Goal: Transaction & Acquisition: Download file/media

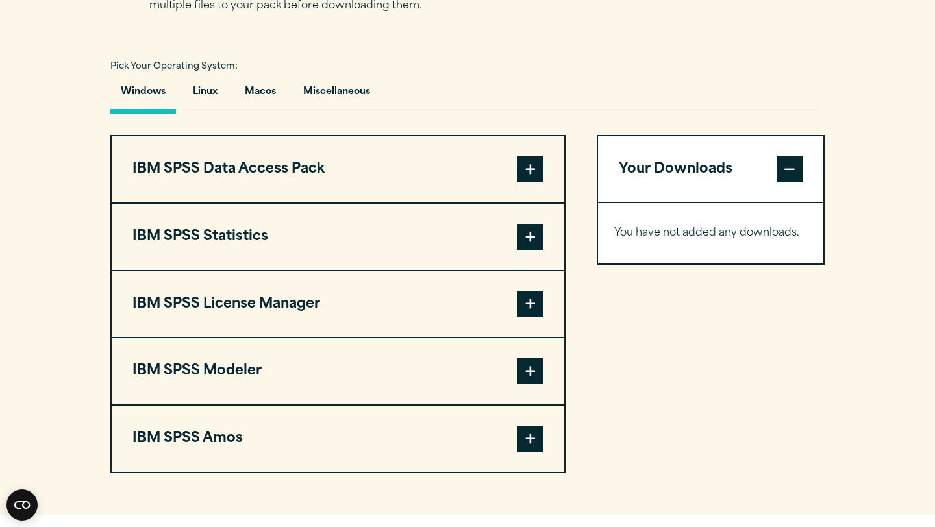
scroll to position [742, 0]
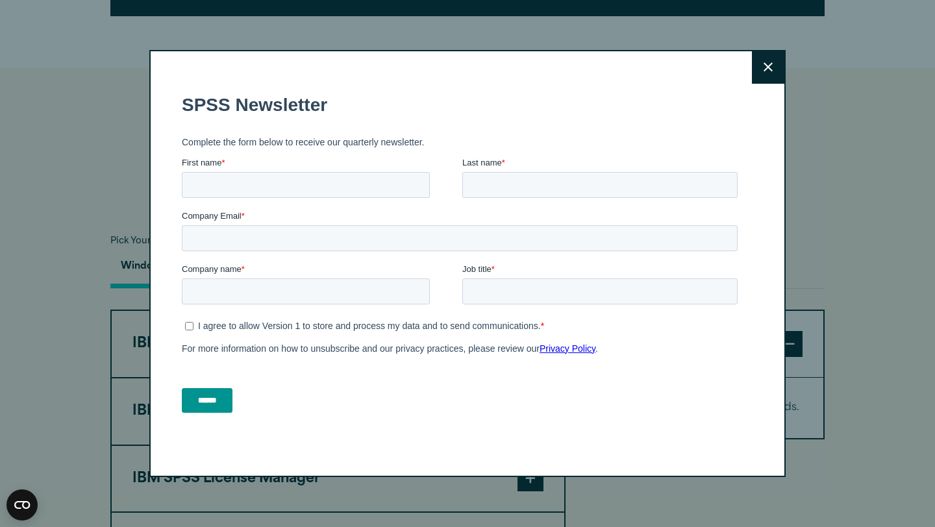
click at [765, 74] on button "Close" at bounding box center [768, 67] width 32 height 32
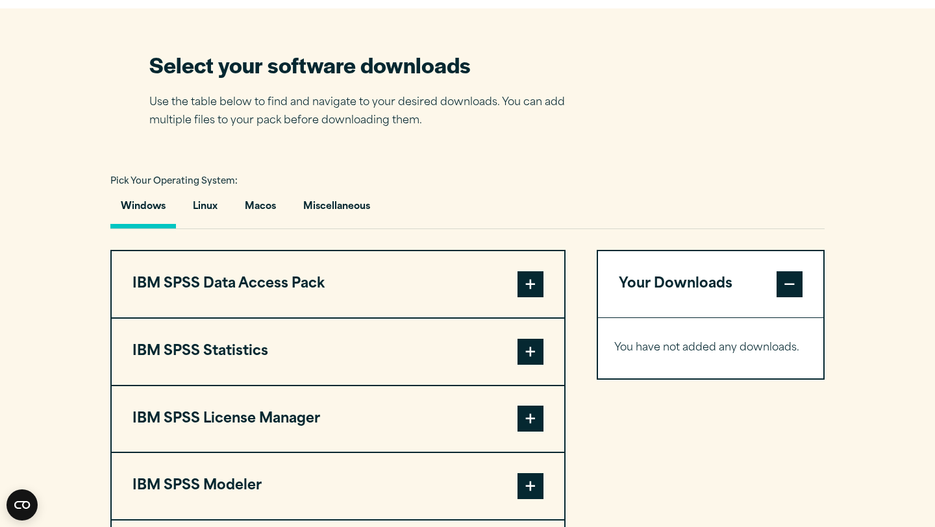
scroll to position [902, 0]
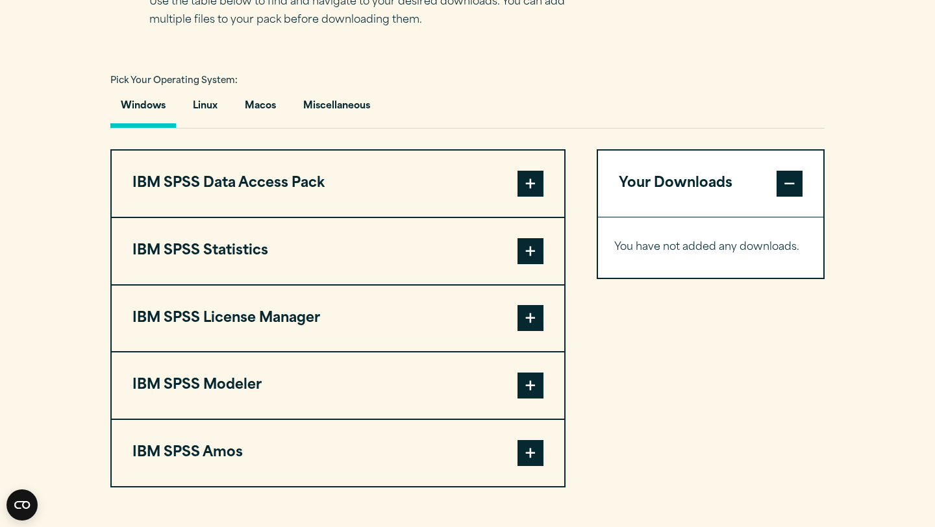
click at [530, 191] on span at bounding box center [530, 184] width 26 height 26
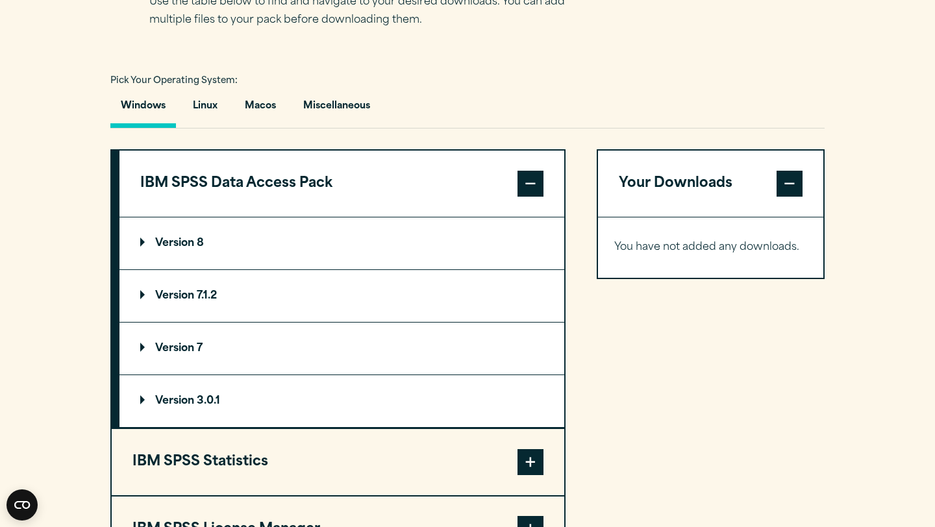
click at [530, 191] on span at bounding box center [530, 184] width 26 height 26
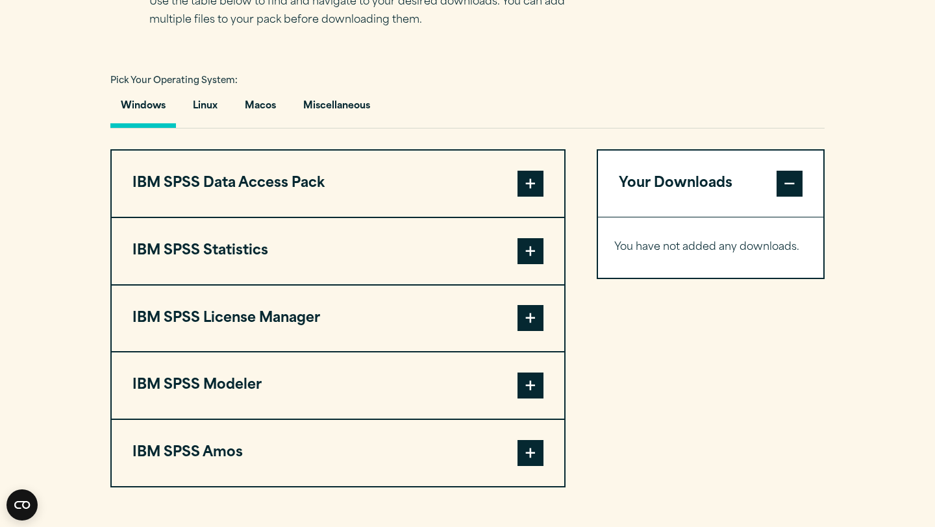
click at [537, 261] on span at bounding box center [530, 251] width 26 height 26
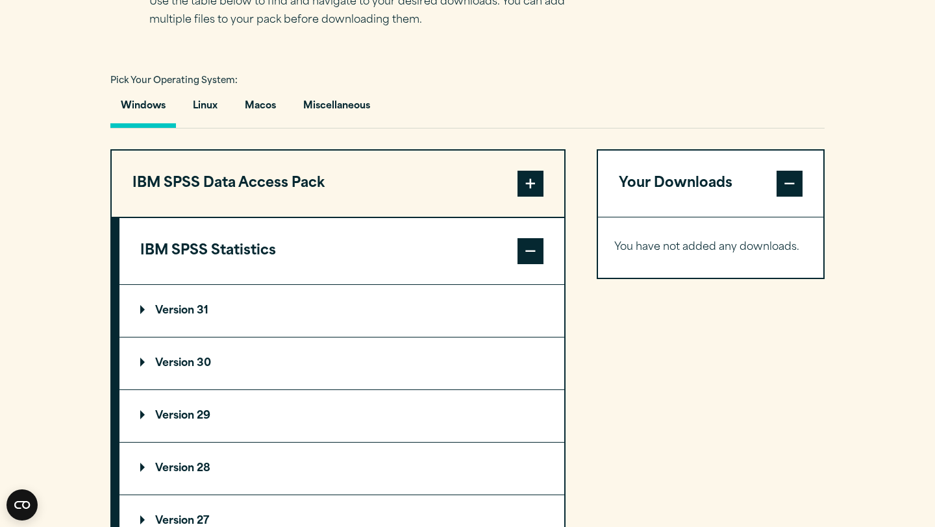
scroll to position [998, 0]
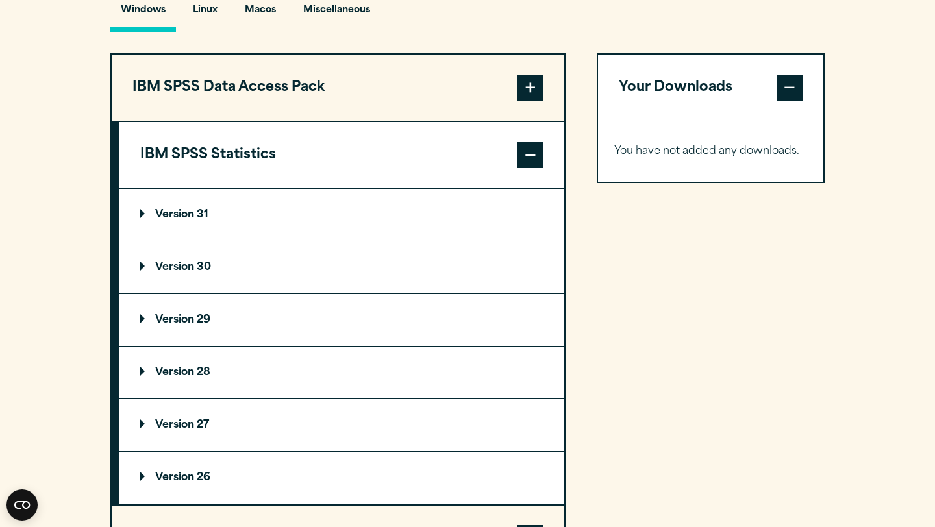
click at [193, 317] on p "Version 29" at bounding box center [175, 320] width 70 height 10
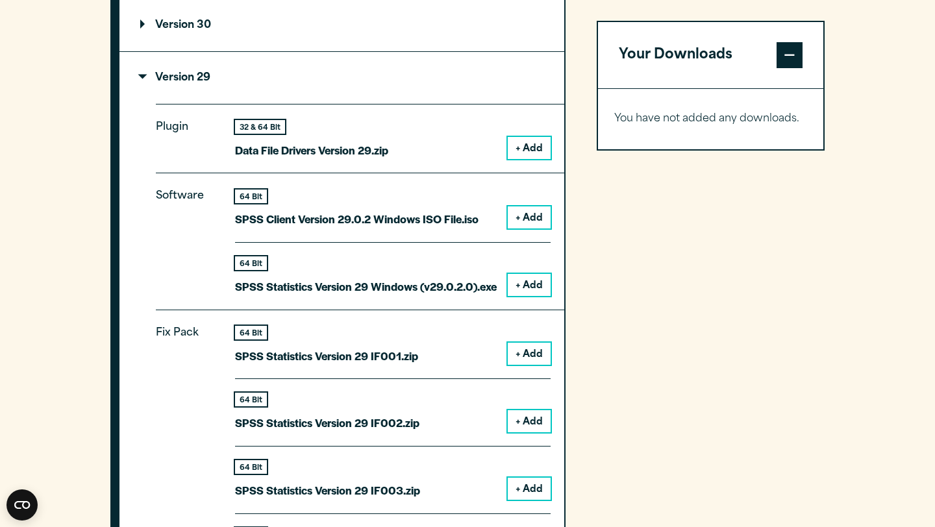
scroll to position [1239, 0]
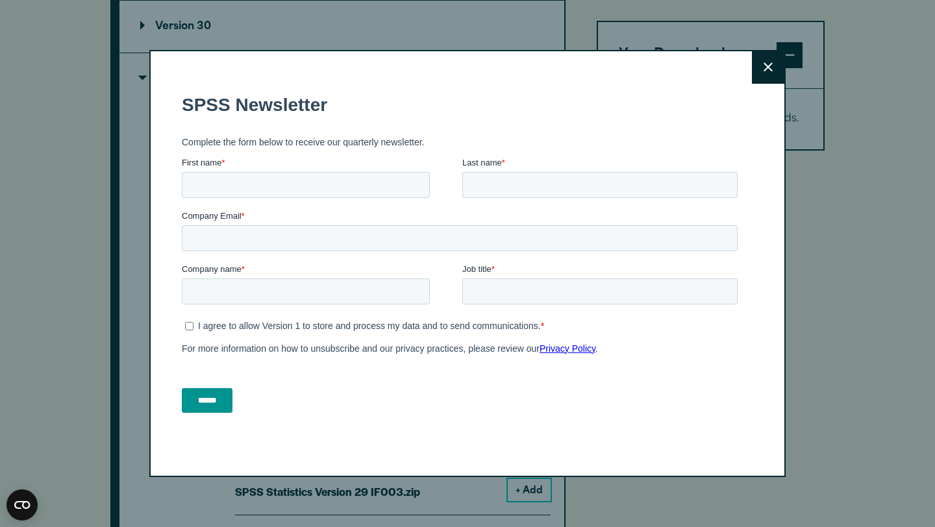
click at [770, 56] on button "Close" at bounding box center [768, 67] width 32 height 32
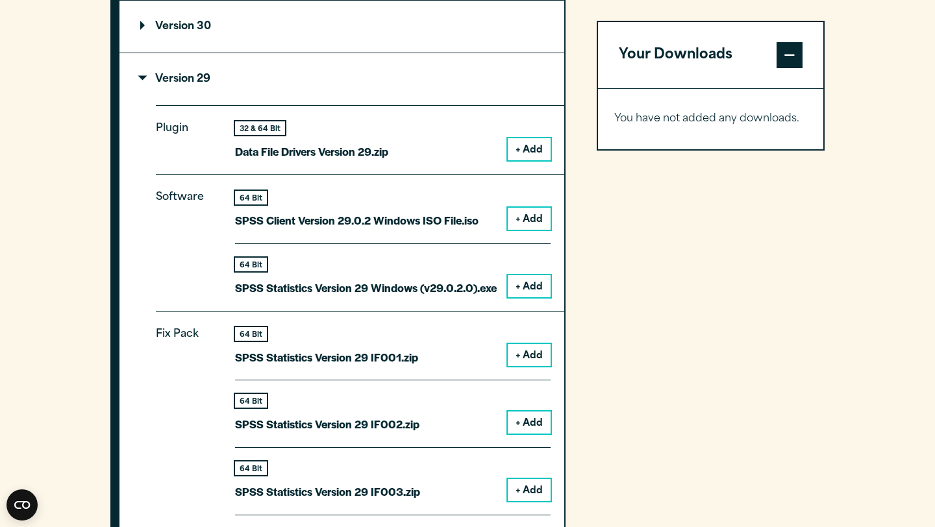
click at [522, 217] on button "+ Add" at bounding box center [529, 219] width 43 height 22
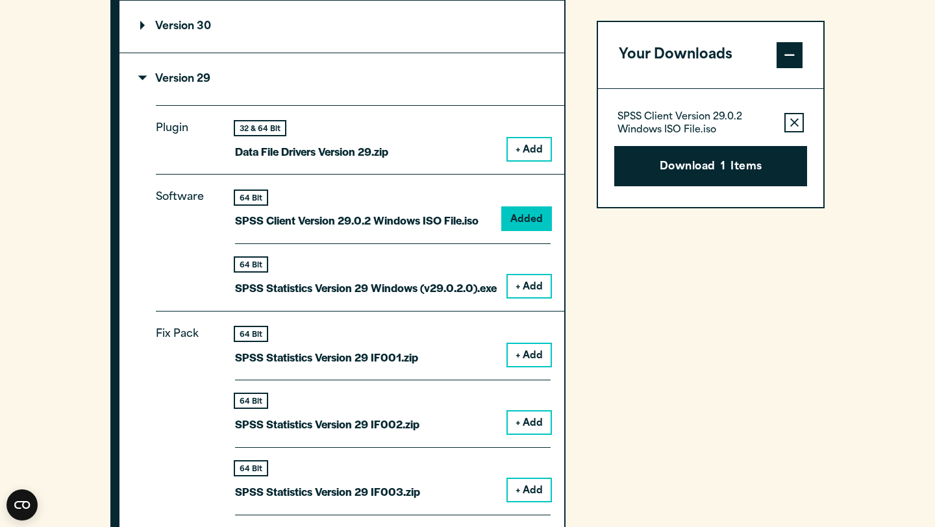
click at [796, 121] on icon "button" at bounding box center [794, 122] width 8 height 9
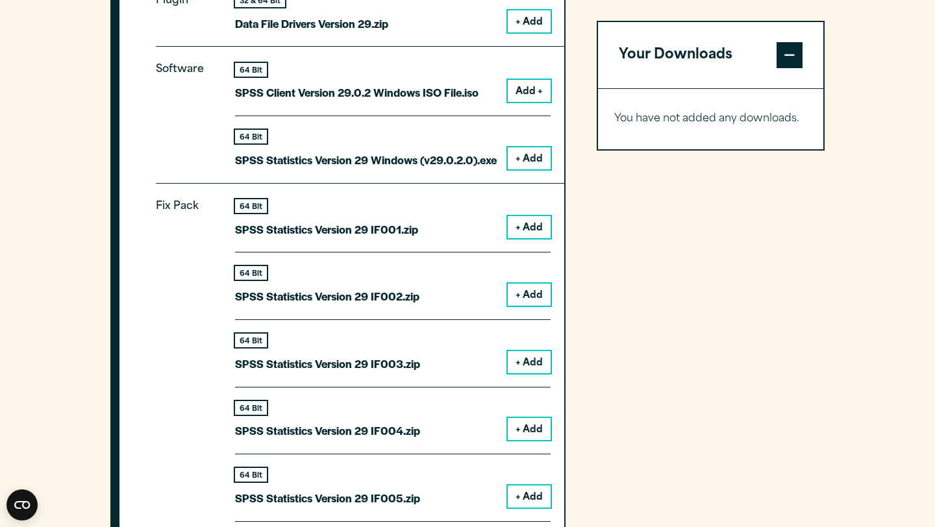
scroll to position [1333, 0]
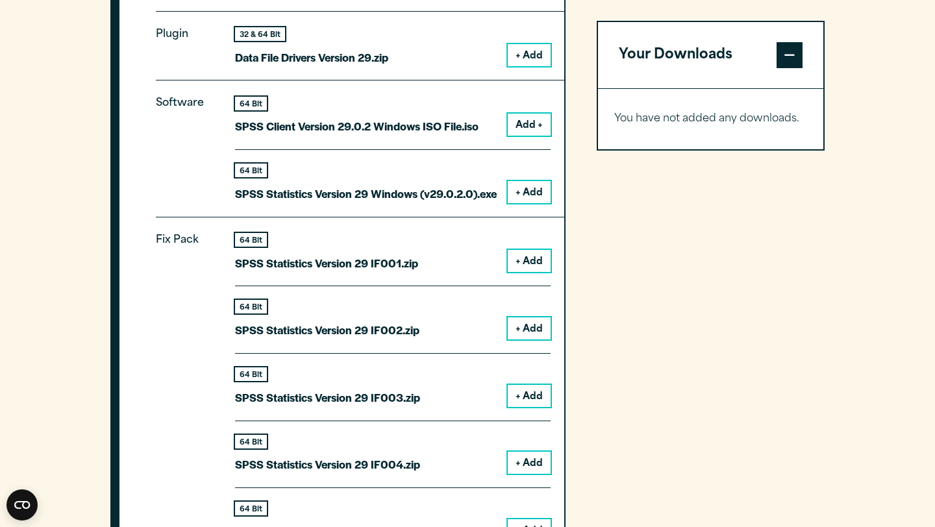
click at [520, 128] on button "Add +" at bounding box center [529, 125] width 43 height 22
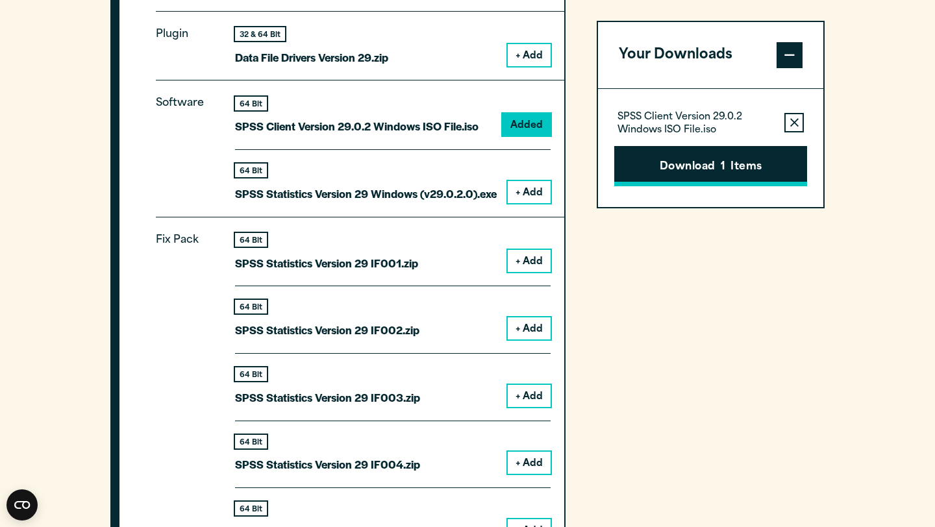
click at [708, 162] on button "Download 1 Items" at bounding box center [710, 166] width 193 height 40
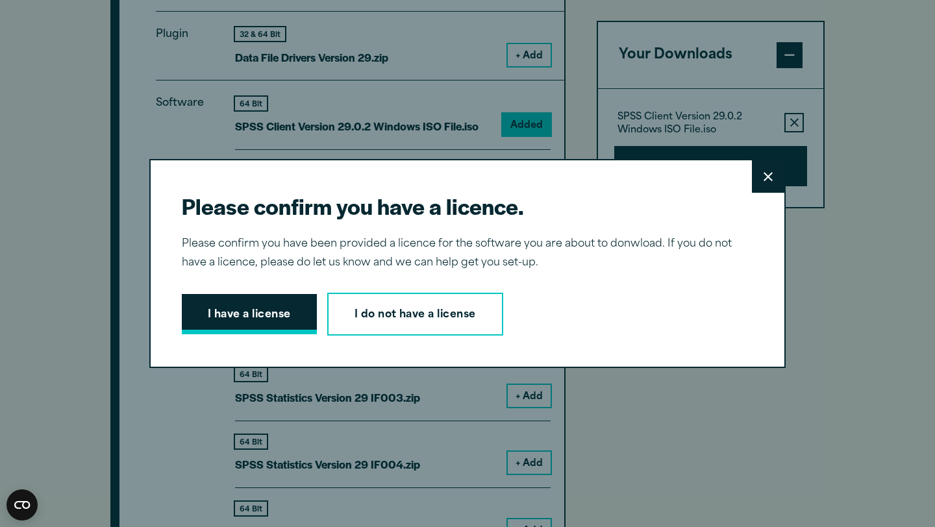
click at [244, 327] on button "I have a license" at bounding box center [249, 314] width 135 height 40
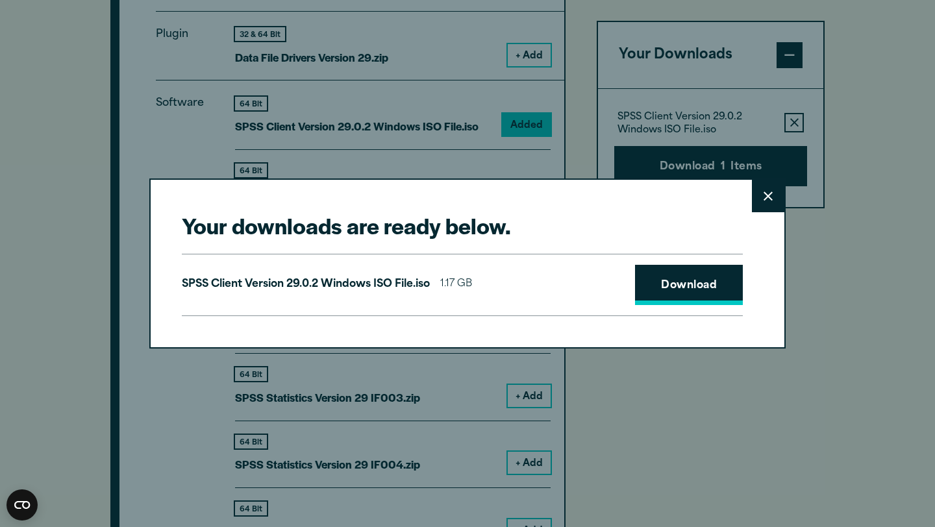
click at [710, 295] on link "Download" at bounding box center [689, 285] width 108 height 40
click at [772, 199] on button "Close" at bounding box center [768, 196] width 32 height 32
